Goal: Task Accomplishment & Management: Complete application form

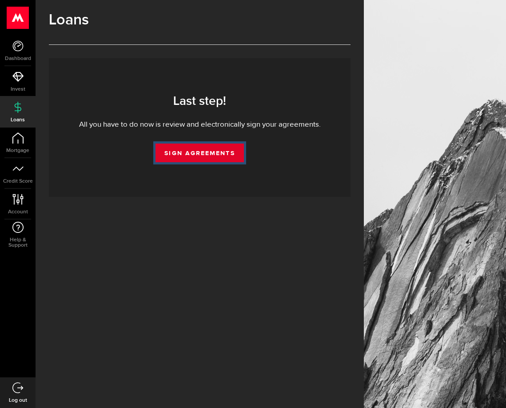
click at [216, 154] on link "Sign Agreements" at bounding box center [199, 152] width 88 height 19
click at [211, 148] on link "Sign Agreements" at bounding box center [199, 152] width 88 height 19
click at [219, 213] on div "Loans Generating your agreements... Your agreements are being generated... You …" at bounding box center [200, 204] width 328 height 408
click at [179, 154] on link "Sign Agreements" at bounding box center [199, 152] width 88 height 19
